Goal: Information Seeking & Learning: Compare options

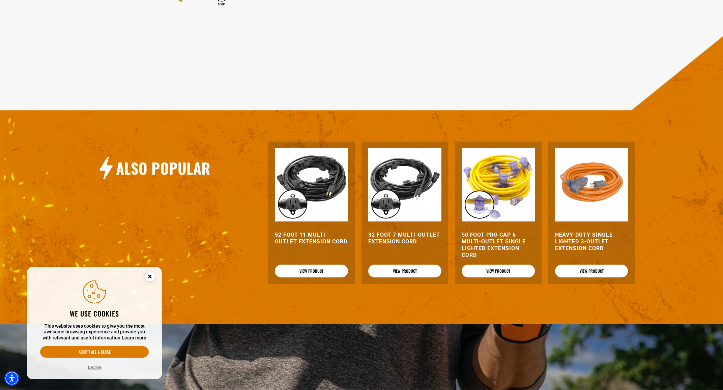
scroll to position [607, 0]
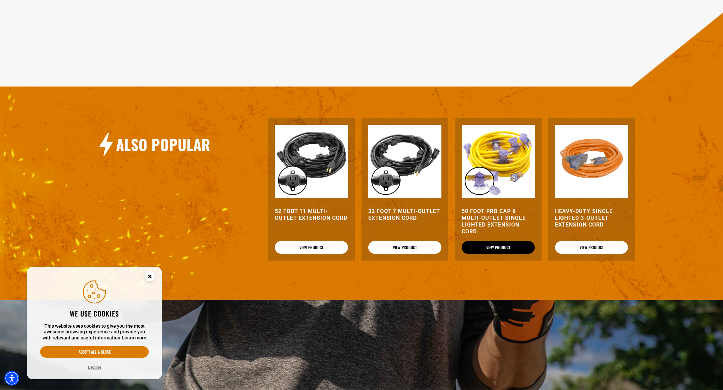
click at [505, 247] on link "View Product" at bounding box center [498, 247] width 73 height 13
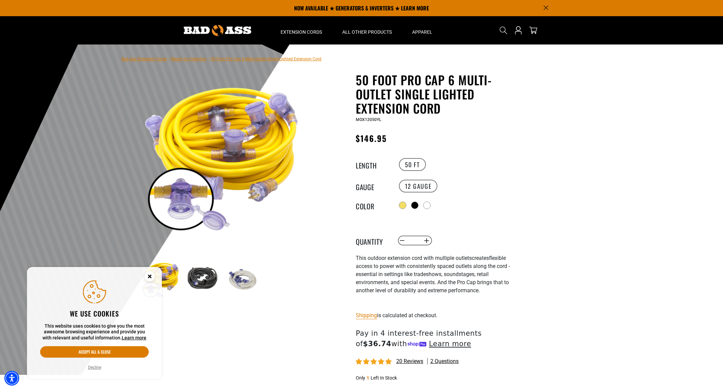
click at [148, 275] on icon "Cookie Consent" at bounding box center [149, 276] width 2 height 2
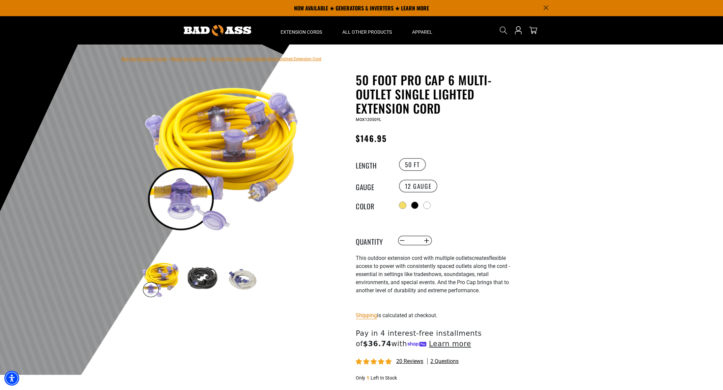
click at [202, 282] on img at bounding box center [201, 279] width 39 height 39
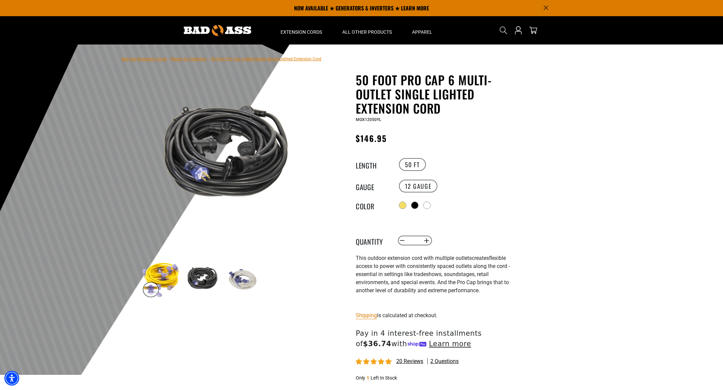
click at [239, 163] on img at bounding box center [222, 155] width 163 height 163
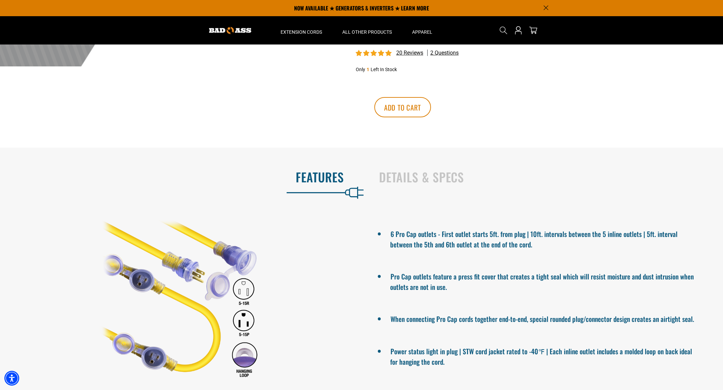
scroll to position [303, 0]
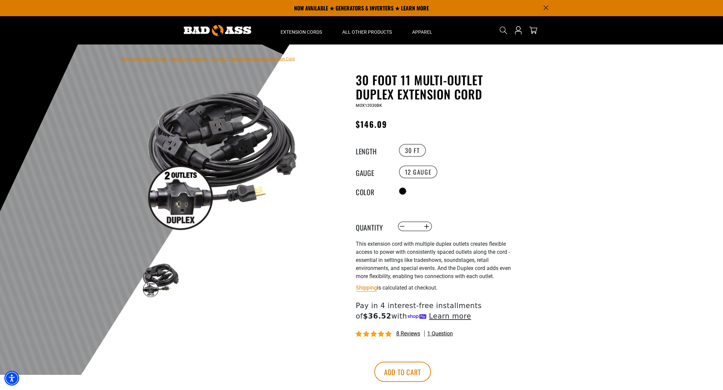
click at [192, 59] on link "Return to Collection" at bounding box center [189, 59] width 36 height 5
click at [193, 59] on link "Return to Collection" at bounding box center [189, 59] width 36 height 5
click at [153, 59] on link "Bad Ass Extension Cords" at bounding box center [144, 59] width 46 height 5
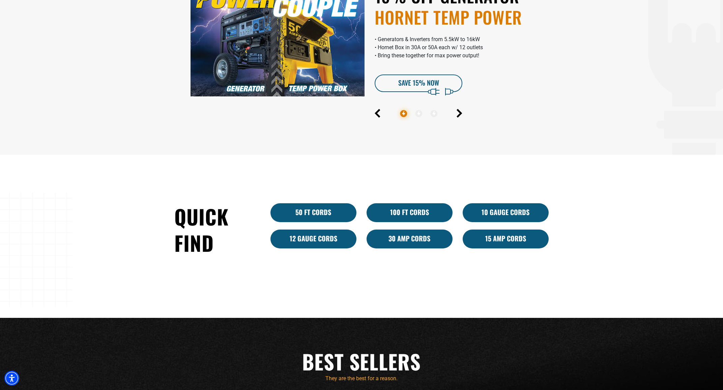
scroll to position [405, 0]
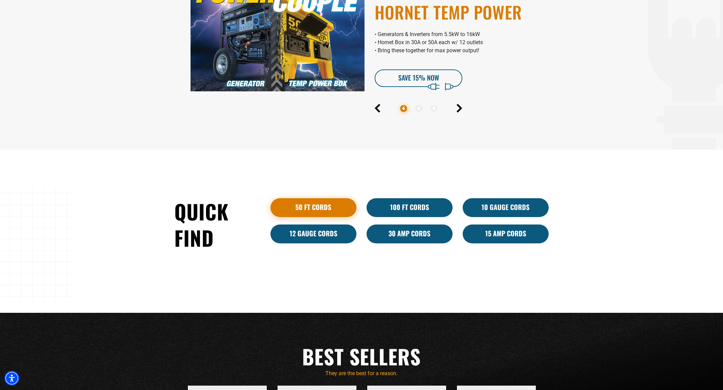
click at [315, 207] on link "50 ft cords" at bounding box center [313, 207] width 86 height 19
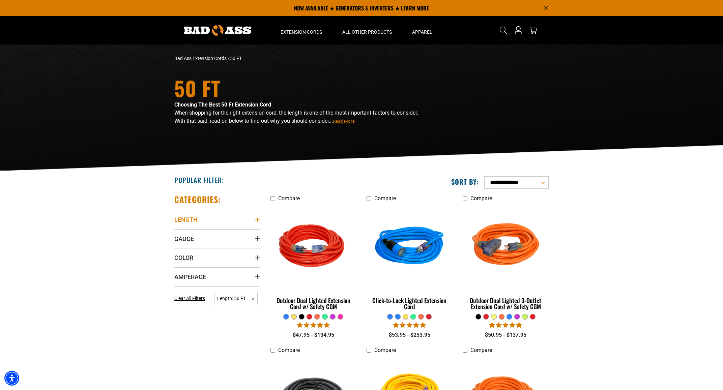
click at [256, 218] on icon "Length" at bounding box center [257, 219] width 5 height 5
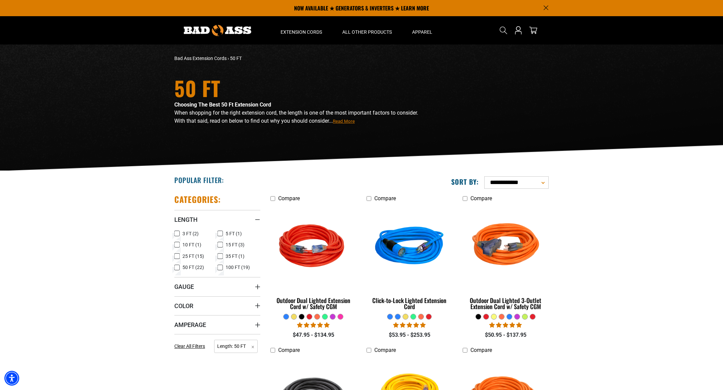
click at [219, 256] on icon at bounding box center [219, 256] width 5 height 9
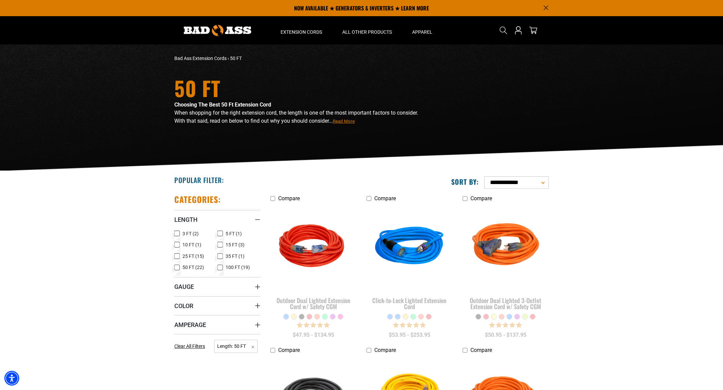
click at [177, 267] on icon at bounding box center [177, 268] width 4 height 4
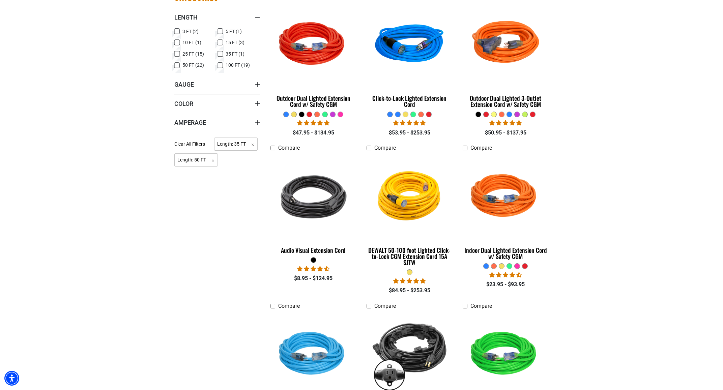
scroll to position [236, 0]
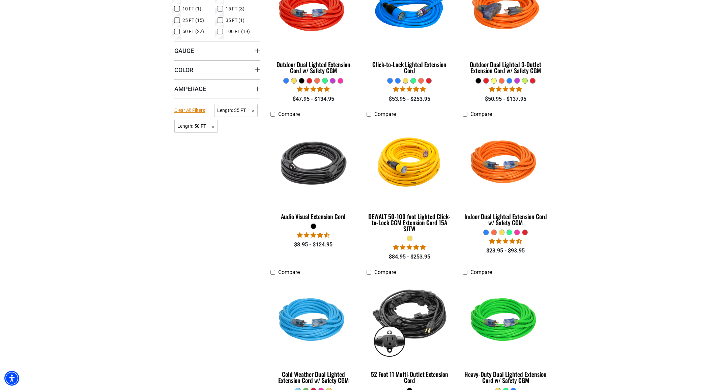
click at [193, 111] on span "Clear All Filters" at bounding box center [189, 110] width 31 height 5
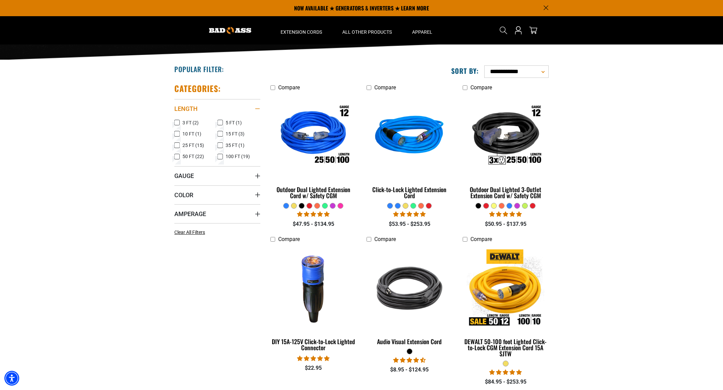
scroll to position [101, 0]
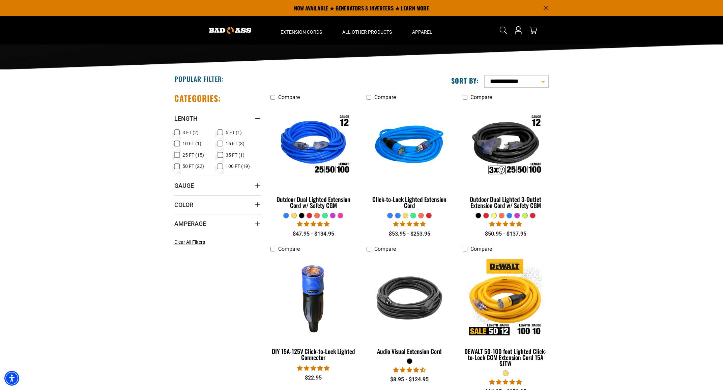
click at [221, 154] on icon at bounding box center [219, 155] width 5 height 9
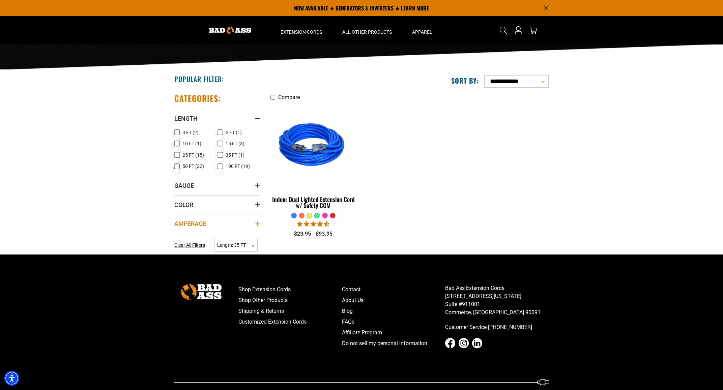
click at [225, 222] on summary "Amperage" at bounding box center [217, 223] width 86 height 19
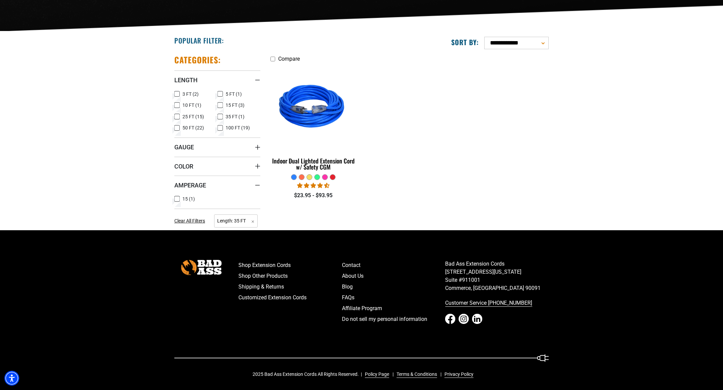
scroll to position [141, 0]
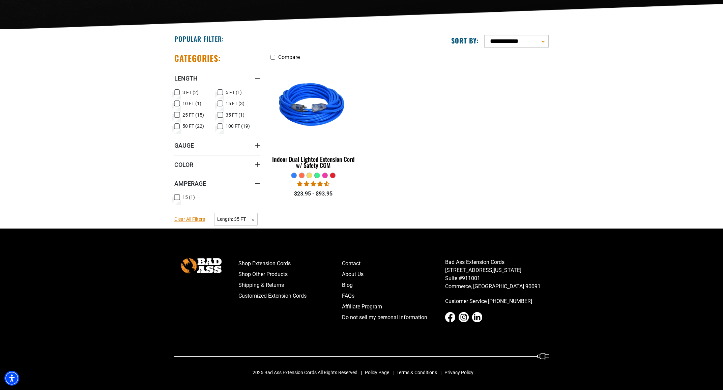
click at [192, 220] on span "Clear All Filters" at bounding box center [189, 218] width 31 height 5
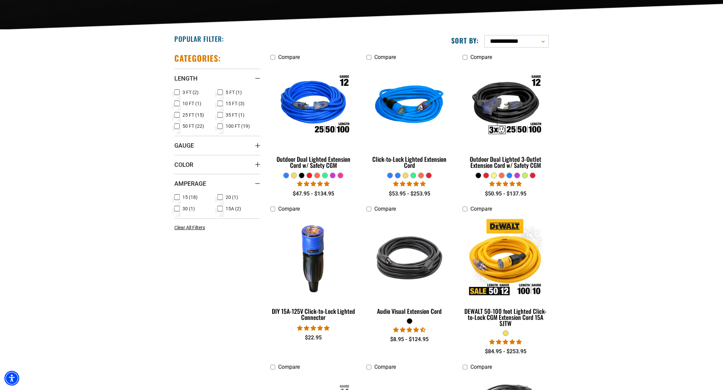
click at [218, 115] on icon at bounding box center [219, 115] width 5 height 9
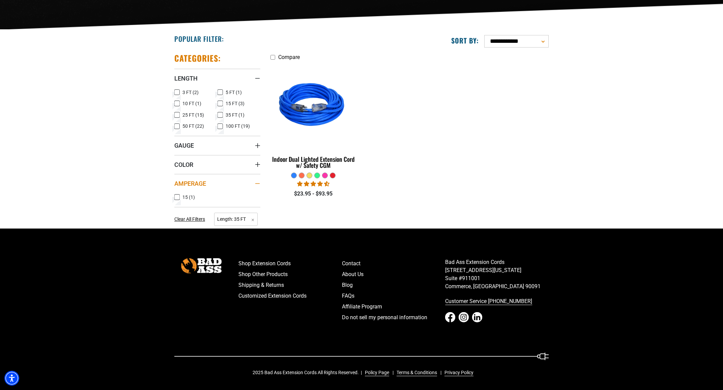
click at [217, 186] on summary "Amperage" at bounding box center [217, 183] width 86 height 19
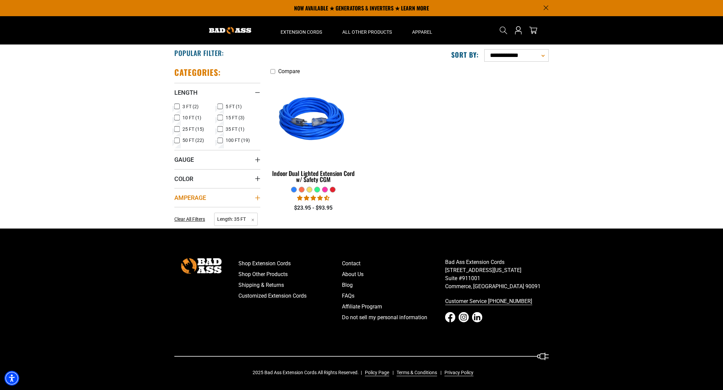
click at [218, 198] on summary "Amperage" at bounding box center [217, 197] width 86 height 19
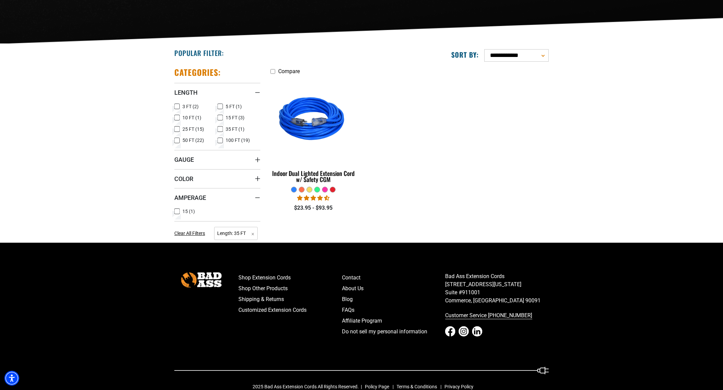
scroll to position [141, 0]
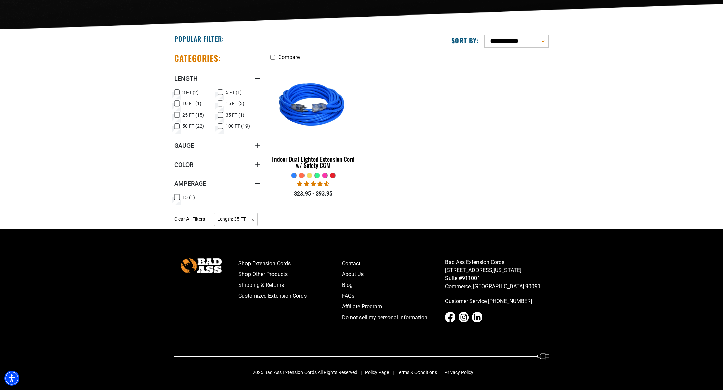
click at [219, 198] on ul "15 (1) 15 (1 product)" at bounding box center [217, 198] width 86 height 11
click at [219, 113] on rect at bounding box center [219, 114] width 5 height 5
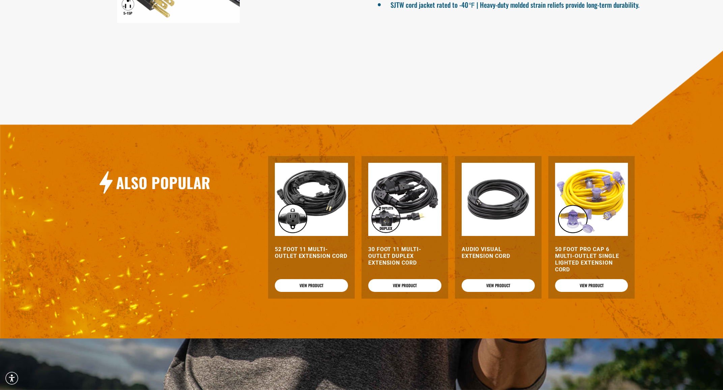
scroll to position [607, 0]
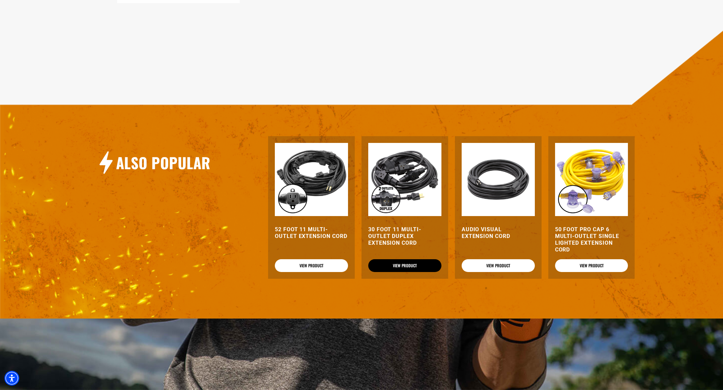
click at [413, 266] on link "View Product" at bounding box center [404, 265] width 73 height 13
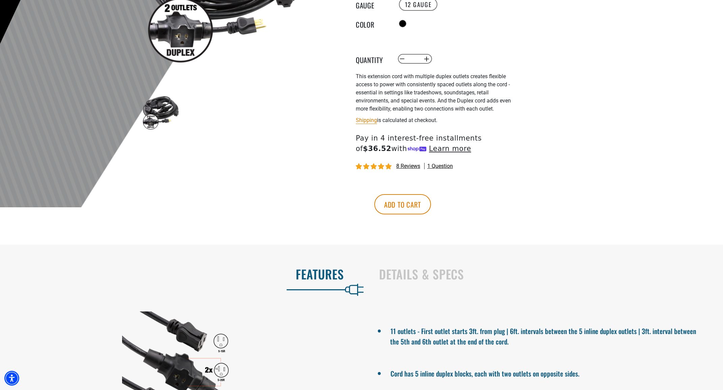
scroll to position [236, 0]
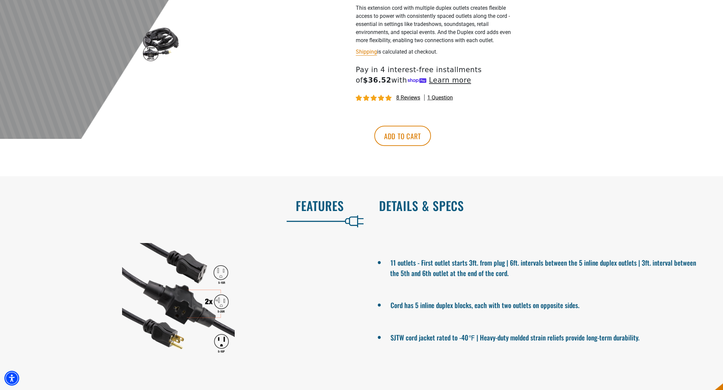
click at [424, 203] on h2 "Details & Specs" at bounding box center [544, 206] width 330 height 14
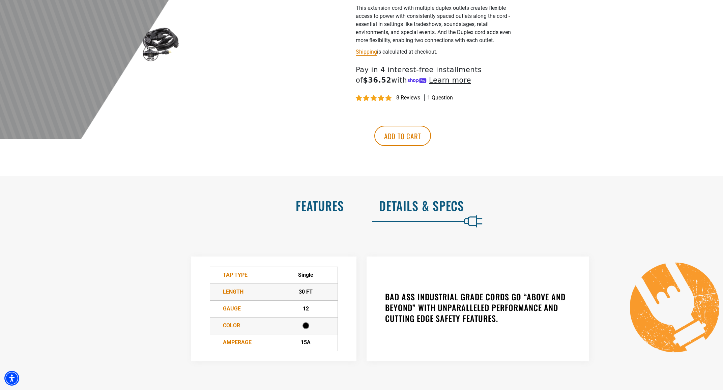
drag, startPoint x: 324, startPoint y: 194, endPoint x: 322, endPoint y: 197, distance: 3.8
click at [324, 194] on div "Features" at bounding box center [178, 207] width 351 height 28
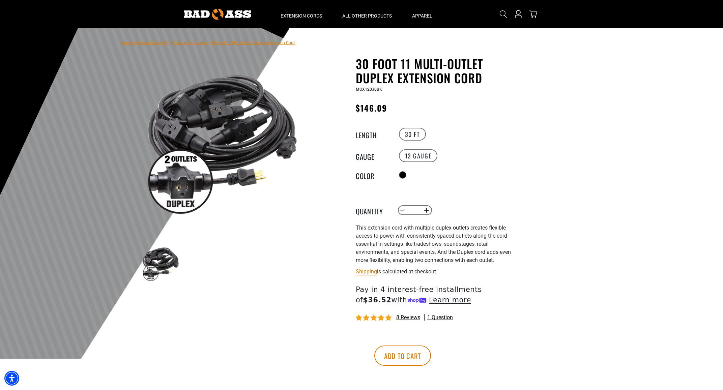
scroll to position [0, 0]
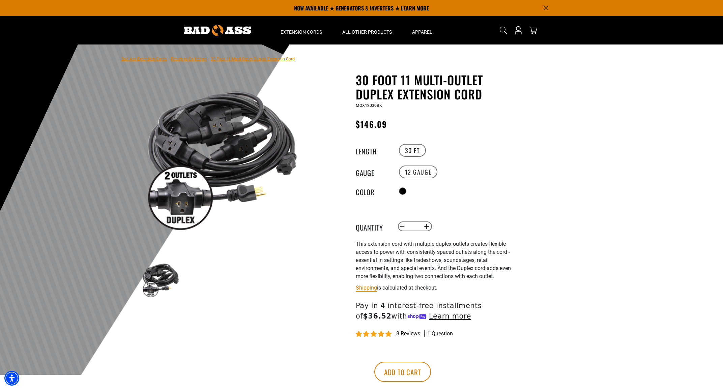
click at [595, 99] on div at bounding box center [361, 210] width 723 height 330
